Goal: Use online tool/utility: Utilize a website feature to perform a specific function

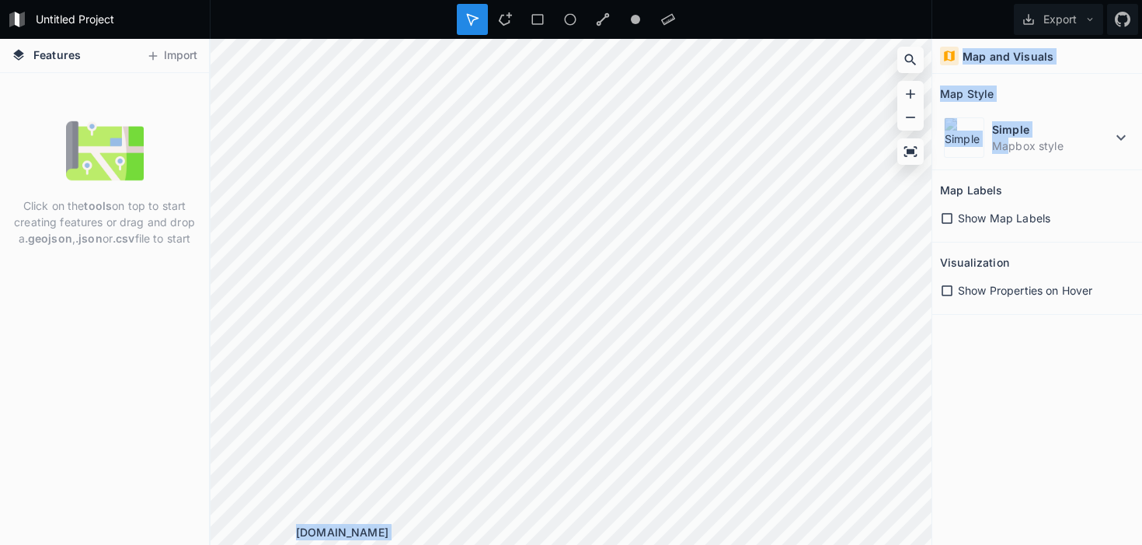
click at [773, 225] on div "Features Import Click on the tools on top to start creating features or drag an…" at bounding box center [571, 292] width 1142 height 506
click at [999, 97] on div "Map Style" at bounding box center [1037, 94] width 194 height 24
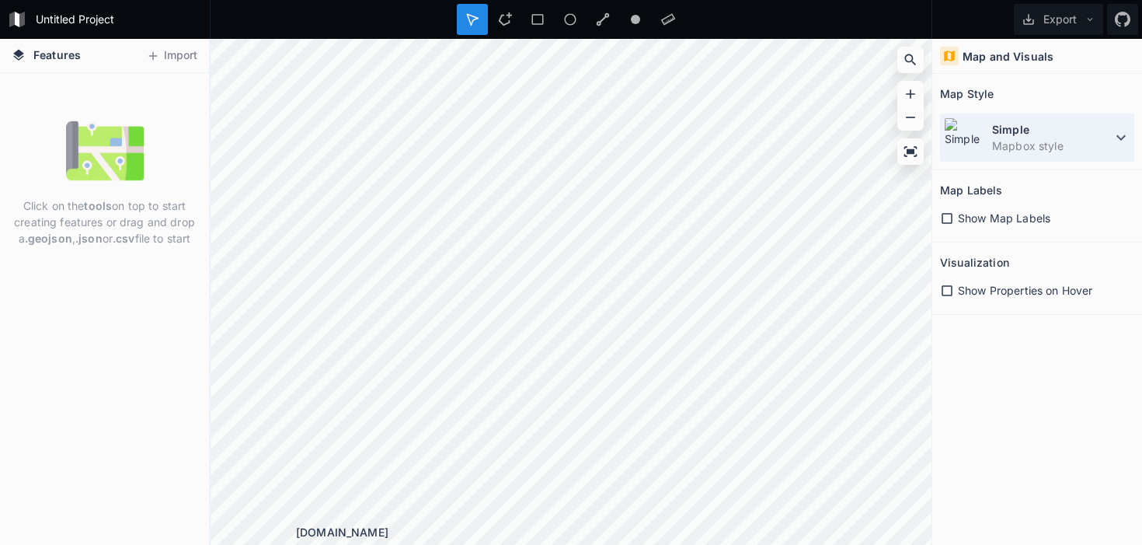
click at [965, 140] on img at bounding box center [964, 137] width 40 height 40
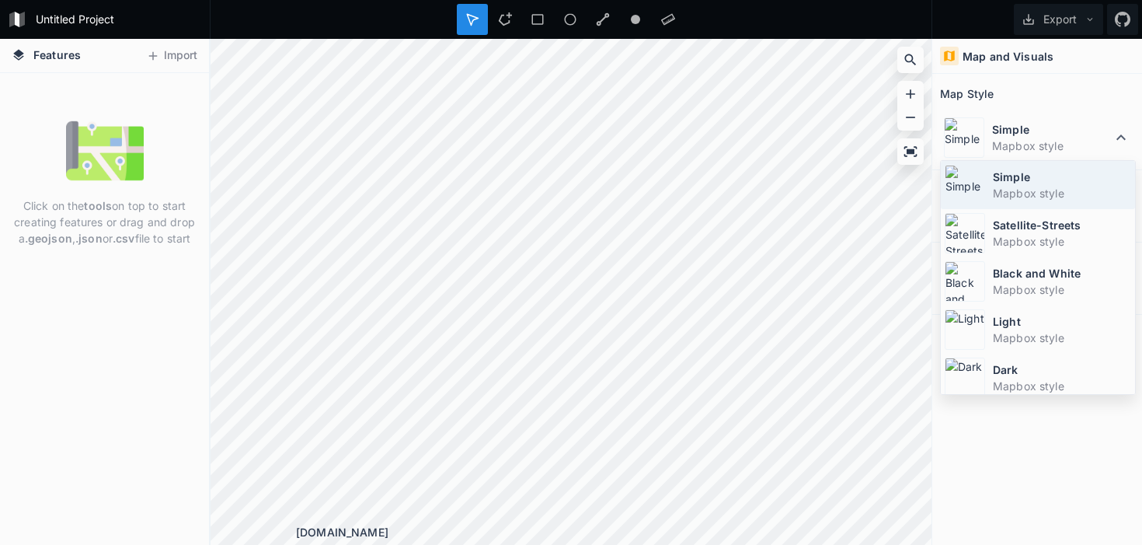
click at [974, 176] on img at bounding box center [965, 185] width 40 height 40
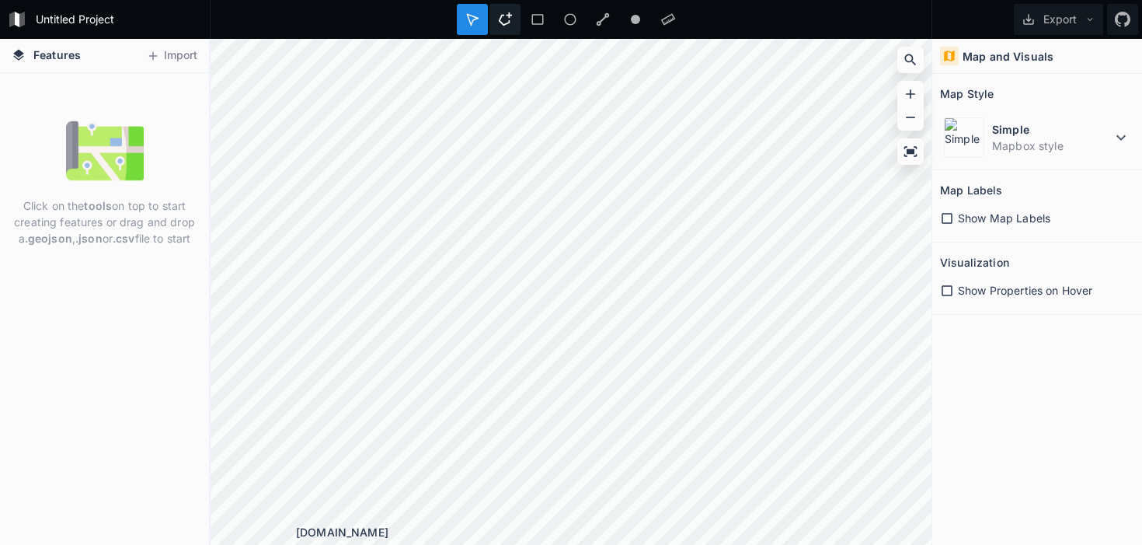
click at [504, 23] on icon at bounding box center [505, 19] width 14 height 14
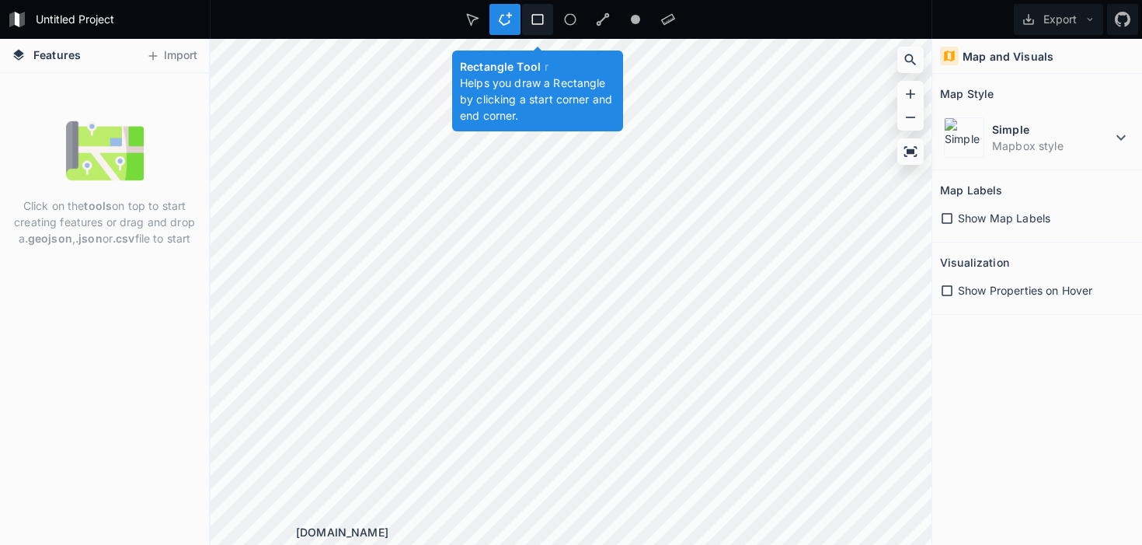
click at [535, 19] on icon at bounding box center [538, 19] width 14 height 14
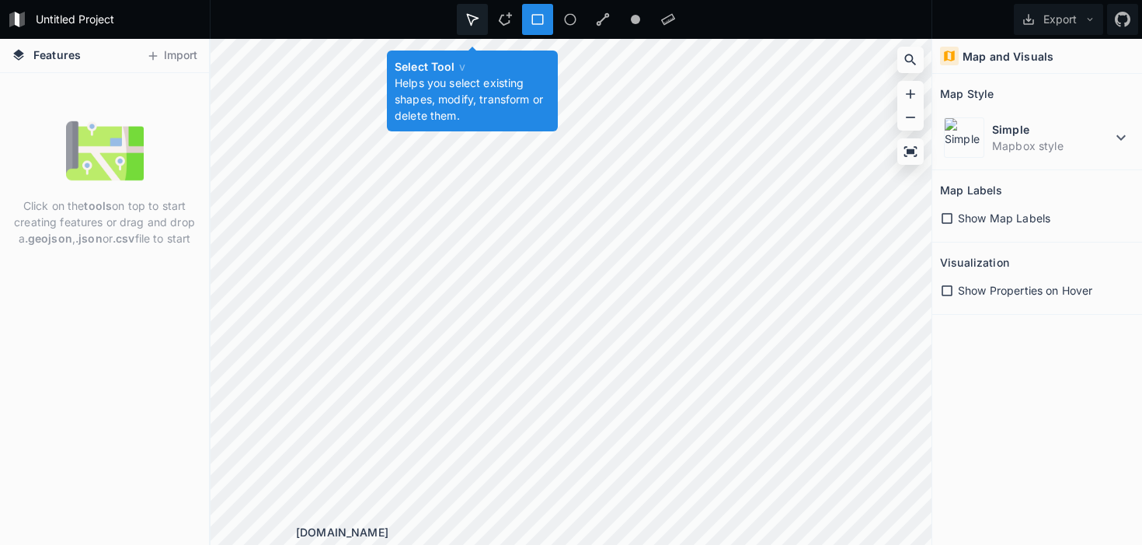
click at [470, 13] on icon at bounding box center [473, 19] width 14 height 14
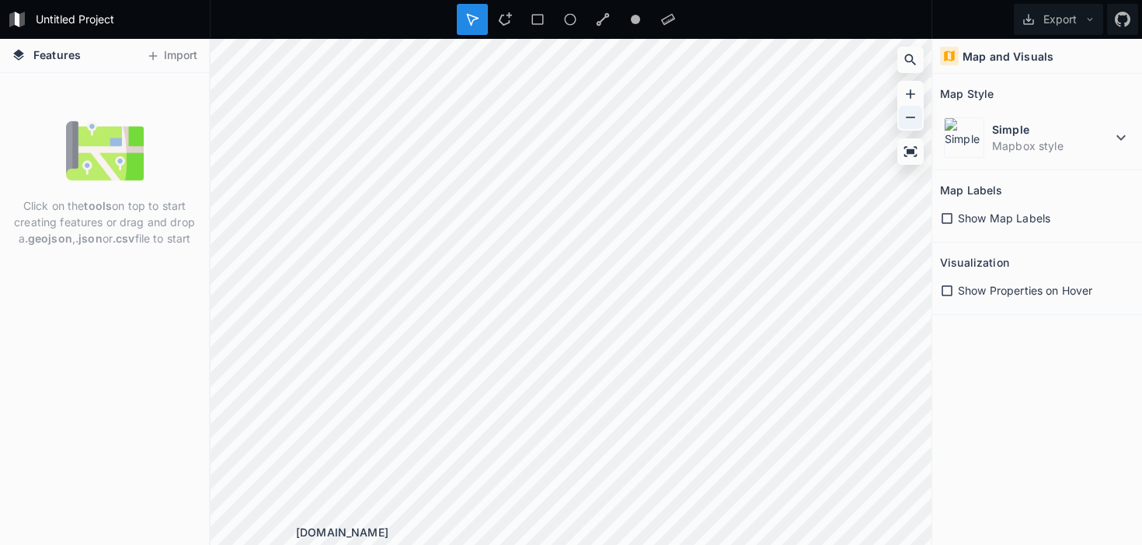
click at [905, 113] on icon at bounding box center [911, 118] width 16 height 16
click at [908, 75] on div at bounding box center [911, 110] width 26 height 126
click at [908, 65] on icon at bounding box center [911, 60] width 16 height 16
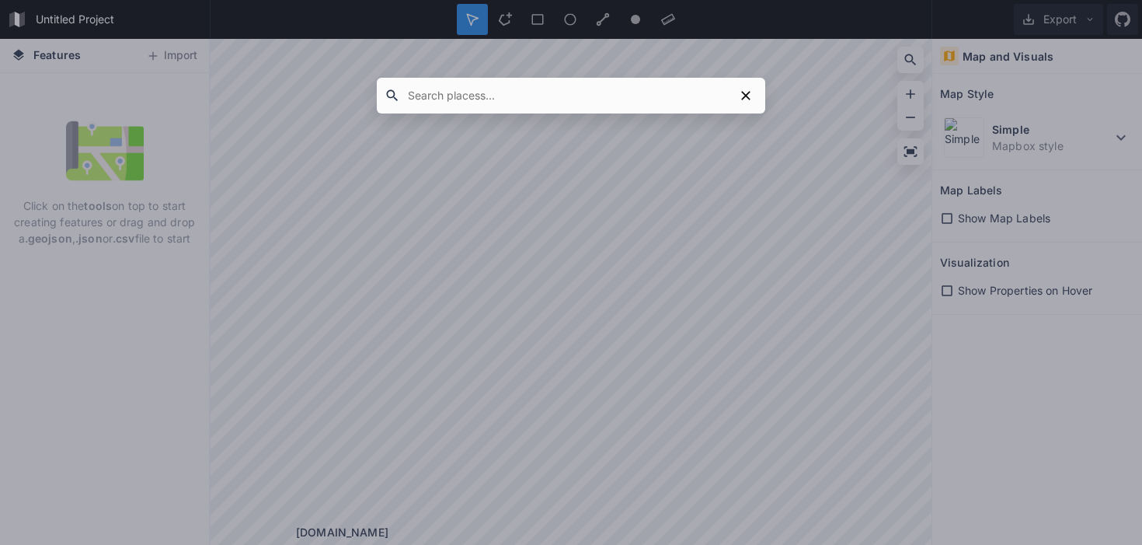
click at [580, 63] on div at bounding box center [571, 272] width 1142 height 545
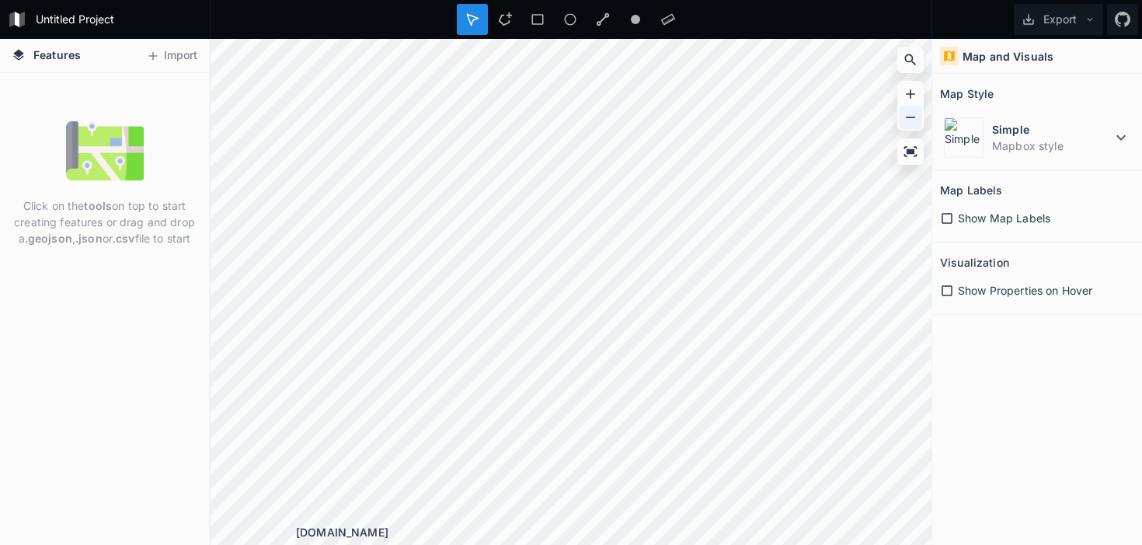
click at [910, 118] on icon at bounding box center [911, 118] width 16 height 16
click at [910, 102] on div at bounding box center [910, 93] width 23 height 23
click at [911, 63] on icon at bounding box center [911, 60] width 16 height 16
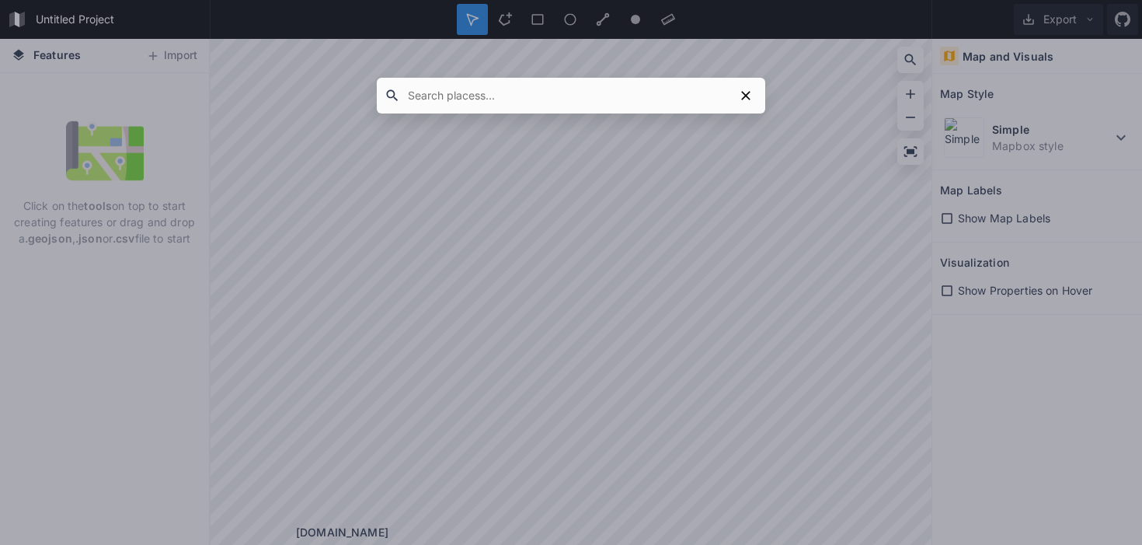
click at [910, 63] on div at bounding box center [571, 272] width 1142 height 545
